Goal: Task Accomplishment & Management: Complete application form

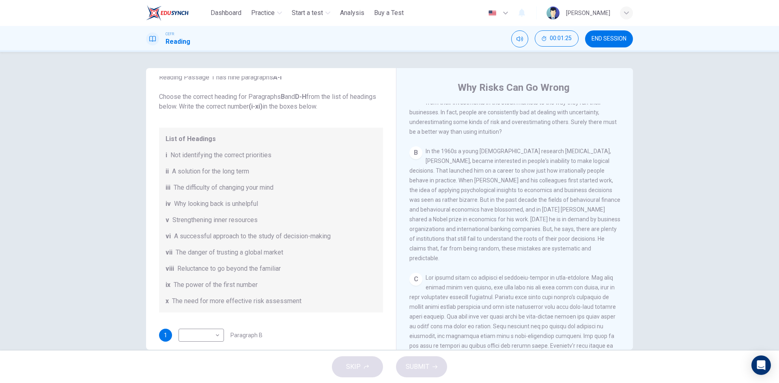
scroll to position [203, 0]
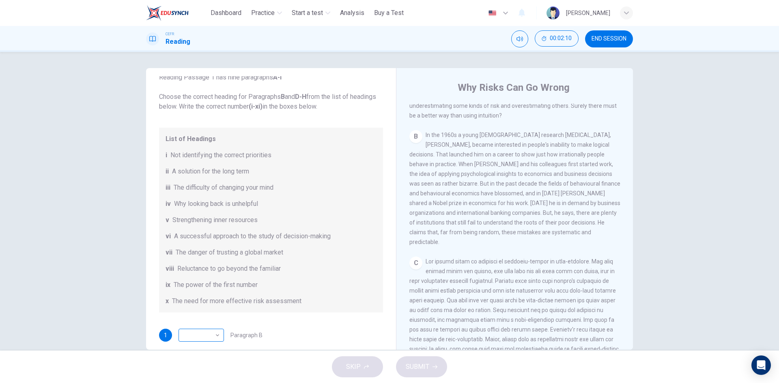
click at [212, 337] on body "This site uses cookies, as explained in our Privacy Policy . If you agree to th…" at bounding box center [389, 191] width 779 height 383
click at [187, 301] on li "v" at bounding box center [198, 305] width 45 height 13
type input "*"
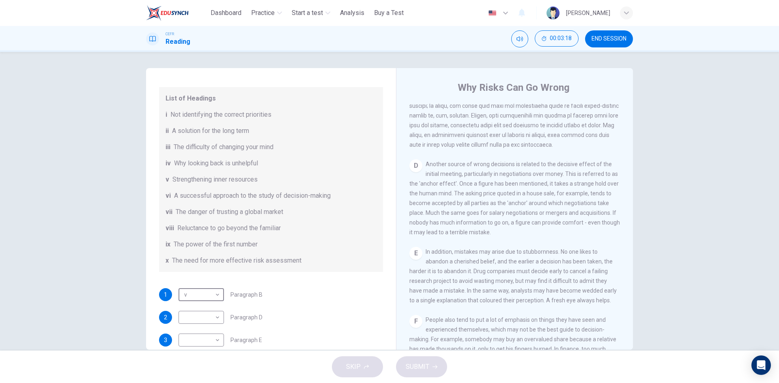
scroll to position [116, 0]
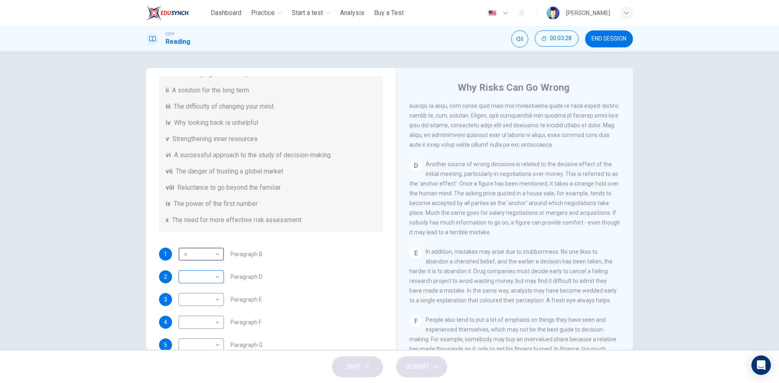
click at [206, 282] on body "This site uses cookies, as explained in our Privacy Policy . If you agree to th…" at bounding box center [389, 191] width 779 height 383
click at [188, 336] on li "vii" at bounding box center [198, 331] width 45 height 13
type input "***"
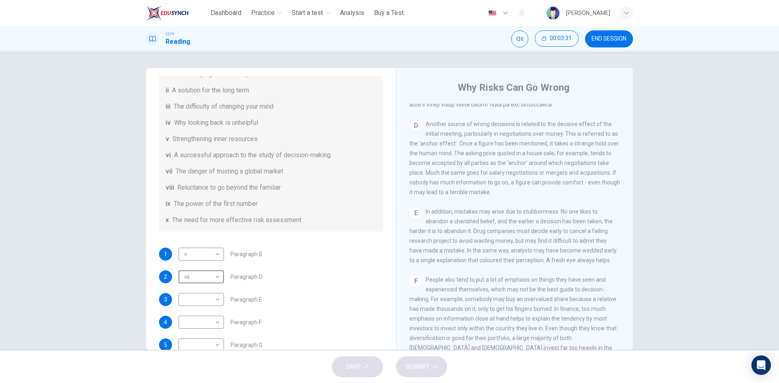
scroll to position [527, 0]
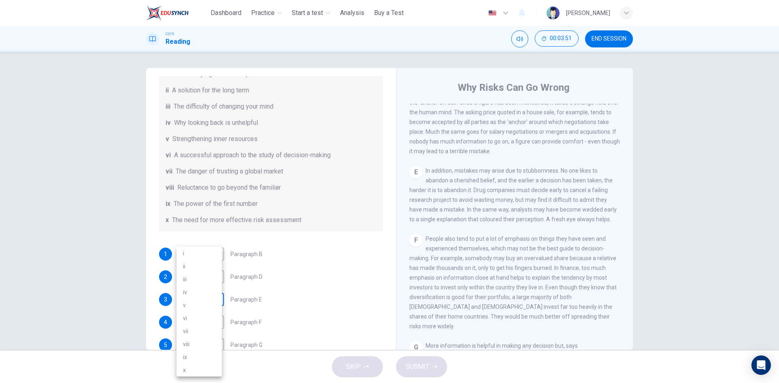
click at [192, 302] on body "This site uses cookies, as explained in our Privacy Policy . If you agree to th…" at bounding box center [389, 191] width 779 height 383
click at [187, 343] on li "viii" at bounding box center [198, 344] width 45 height 13
type input "****"
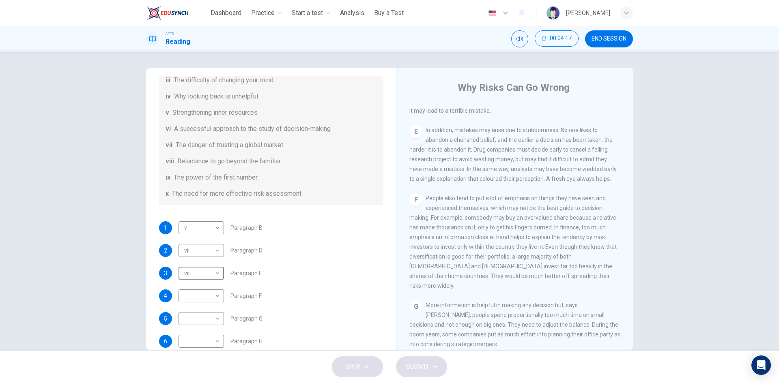
scroll to position [156, 0]
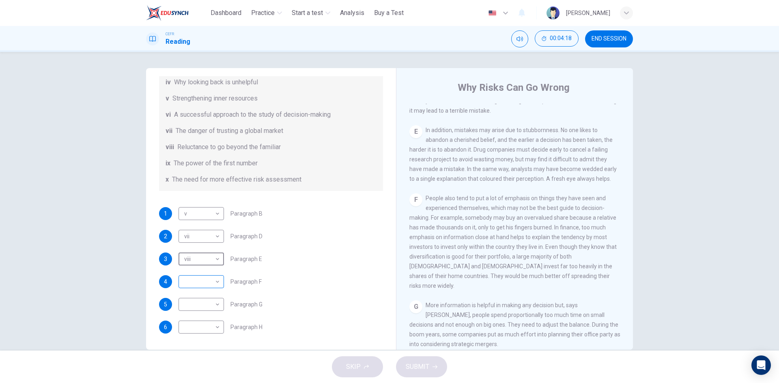
click at [211, 286] on body "This site uses cookies, as explained in our Privacy Policy . If you agree to th…" at bounding box center [389, 191] width 779 height 383
click at [189, 373] on li "x" at bounding box center [198, 370] width 45 height 13
type input "*"
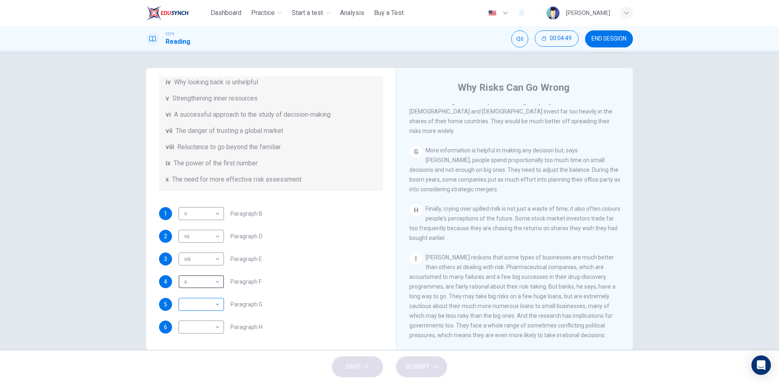
click at [205, 303] on body "This site uses cookies, as explained in our Privacy Policy . If you agree to th…" at bounding box center [389, 191] width 779 height 383
click at [314, 295] on div at bounding box center [389, 191] width 779 height 383
click at [210, 329] on body "This site uses cookies, as explained in our Privacy Policy . If you agree to th…" at bounding box center [389, 191] width 779 height 383
click at [188, 294] on li "iv" at bounding box center [198, 292] width 45 height 13
type input "**"
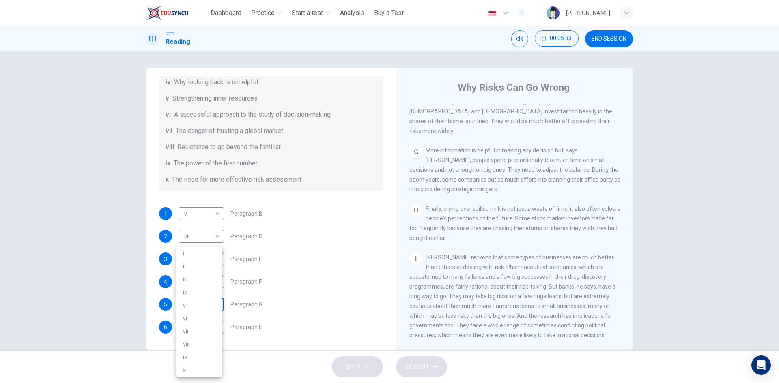
click at [199, 302] on body "This site uses cookies, as explained in our Privacy Policy . If you agree to th…" at bounding box center [389, 191] width 779 height 383
click at [199, 284] on li "iii" at bounding box center [198, 279] width 45 height 13
type input "***"
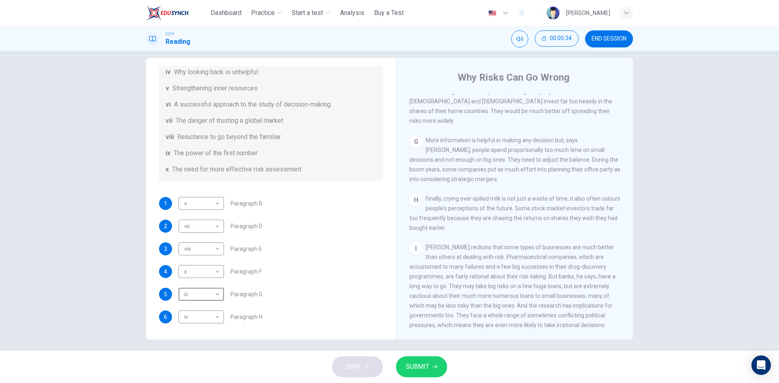
scroll to position [15, 0]
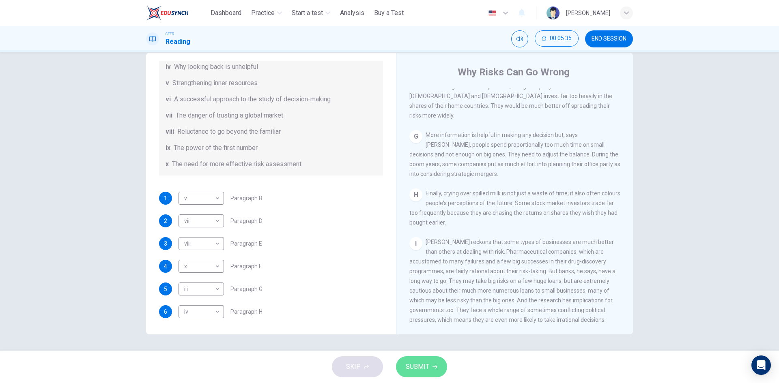
click at [411, 365] on span "SUBMIT" at bounding box center [418, 366] width 24 height 11
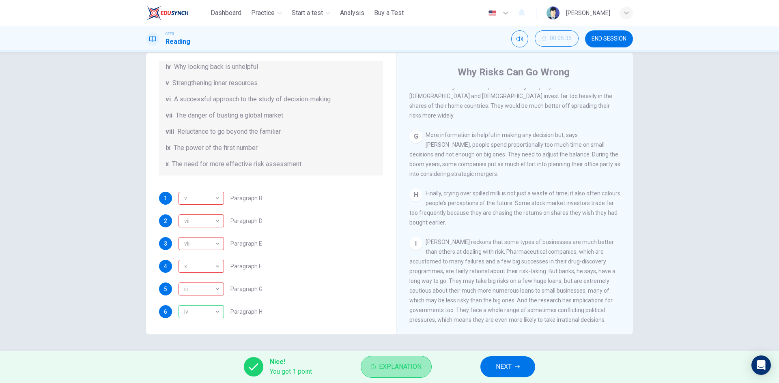
click at [386, 372] on span "Explanation" at bounding box center [400, 366] width 43 height 11
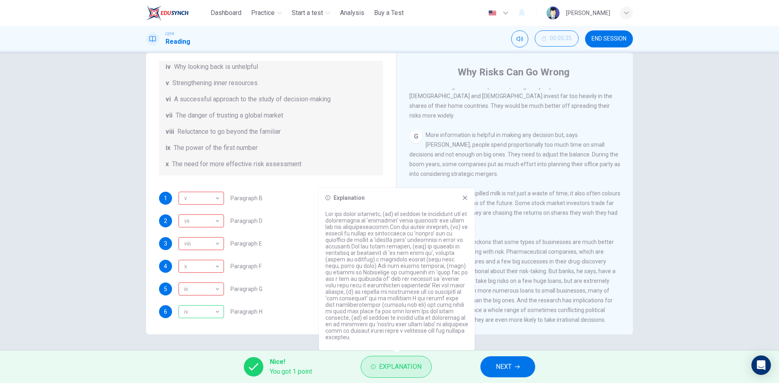
click at [386, 371] on span "Explanation" at bounding box center [400, 366] width 43 height 11
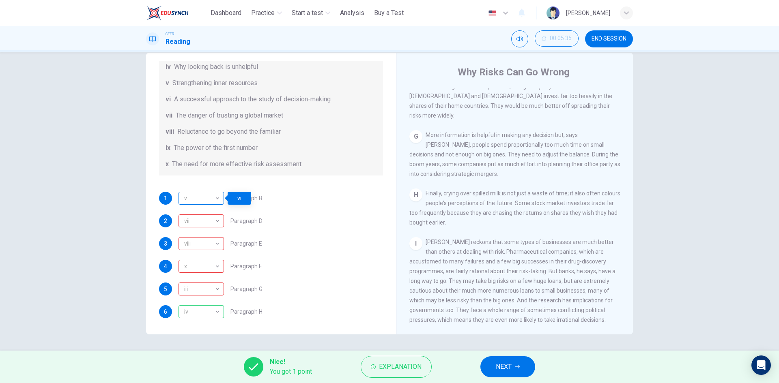
click at [194, 198] on div "v" at bounding box center [200, 198] width 43 height 23
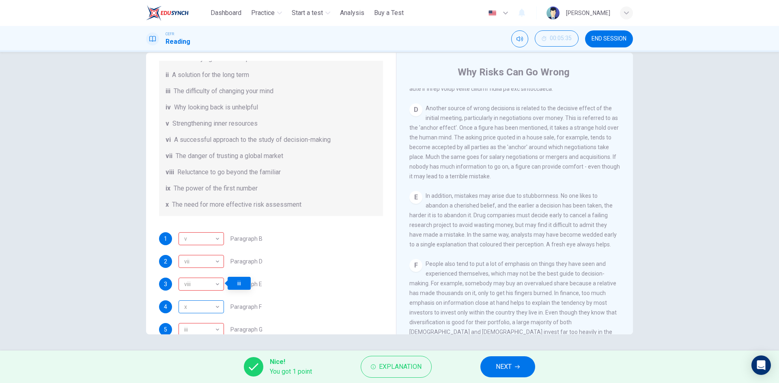
scroll to position [156, 0]
